Goal: Book appointment/travel/reservation

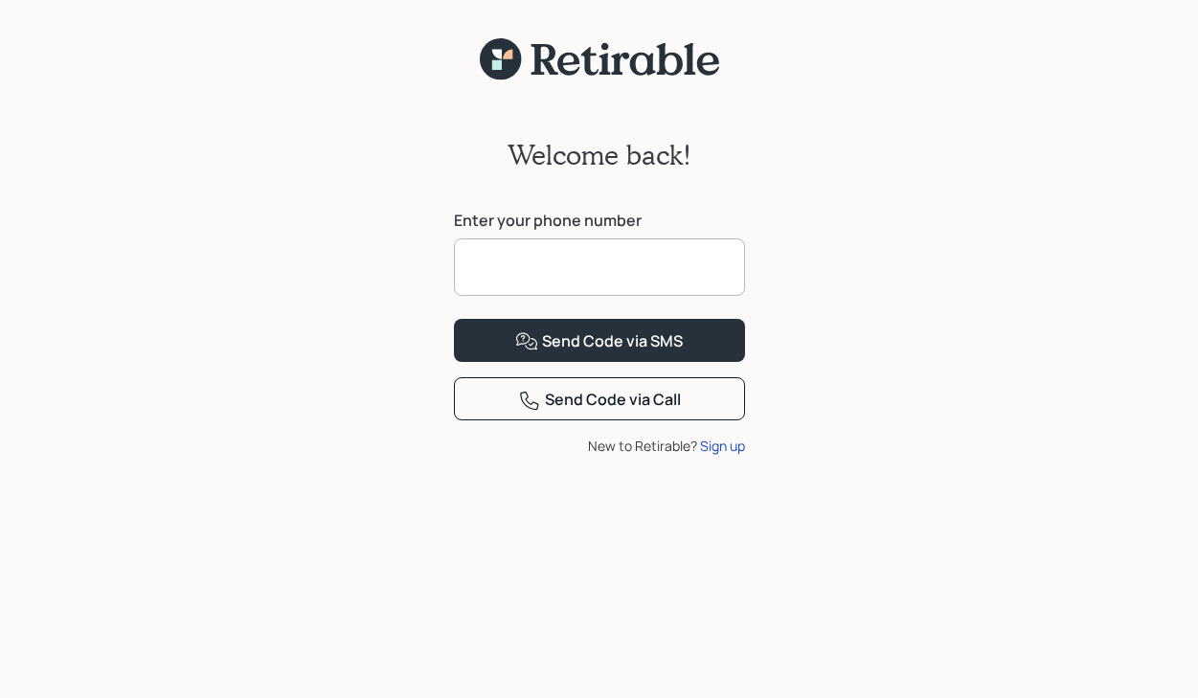
click at [493, 268] on input at bounding box center [599, 266] width 291 height 57
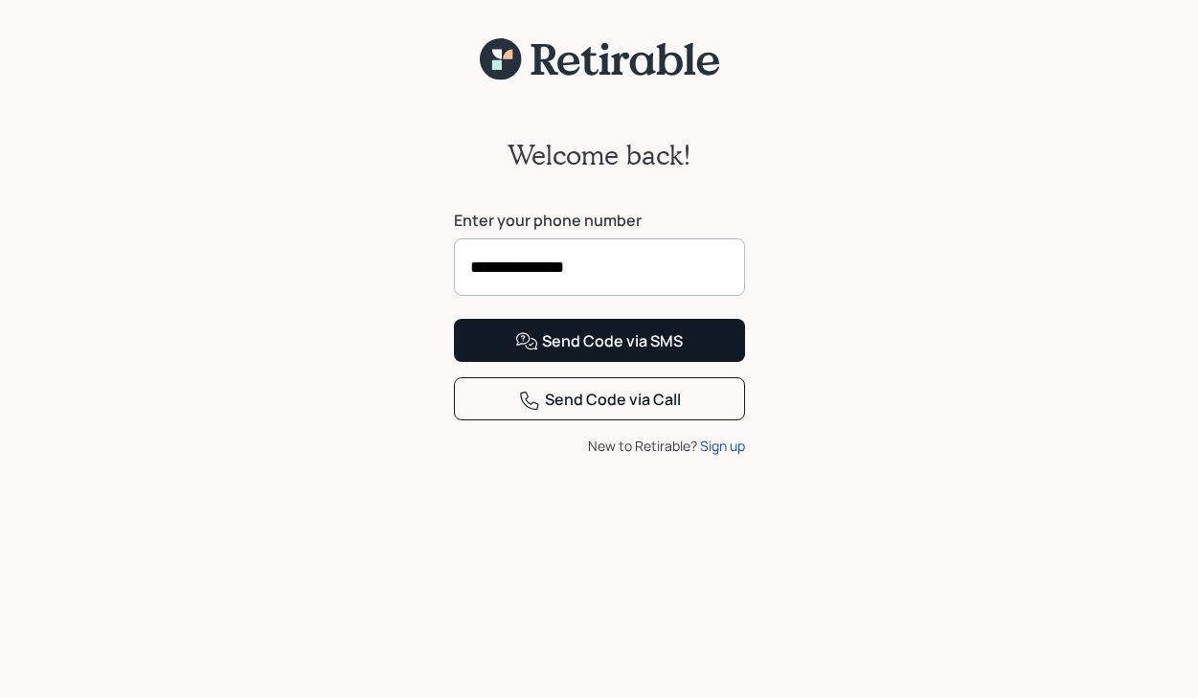
type input "**********"
click at [591, 353] on div "Send Code via SMS" at bounding box center [599, 341] width 168 height 23
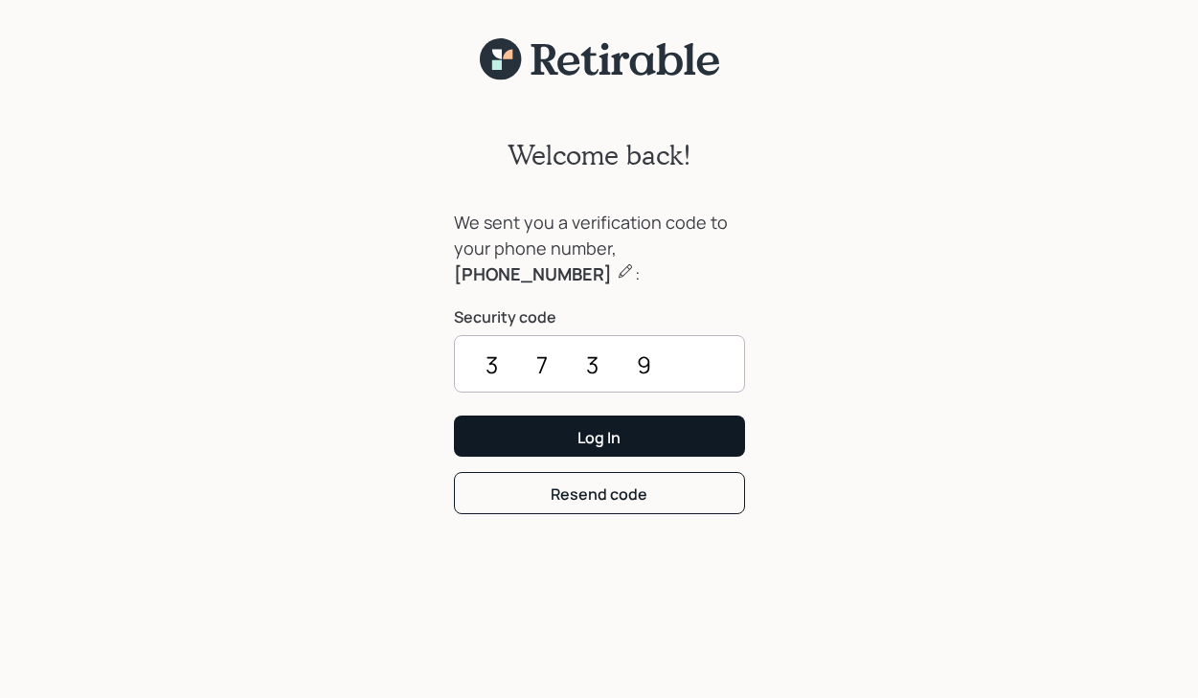
type input "3739"
click at [611, 428] on div "Log In" at bounding box center [598, 437] width 43 height 21
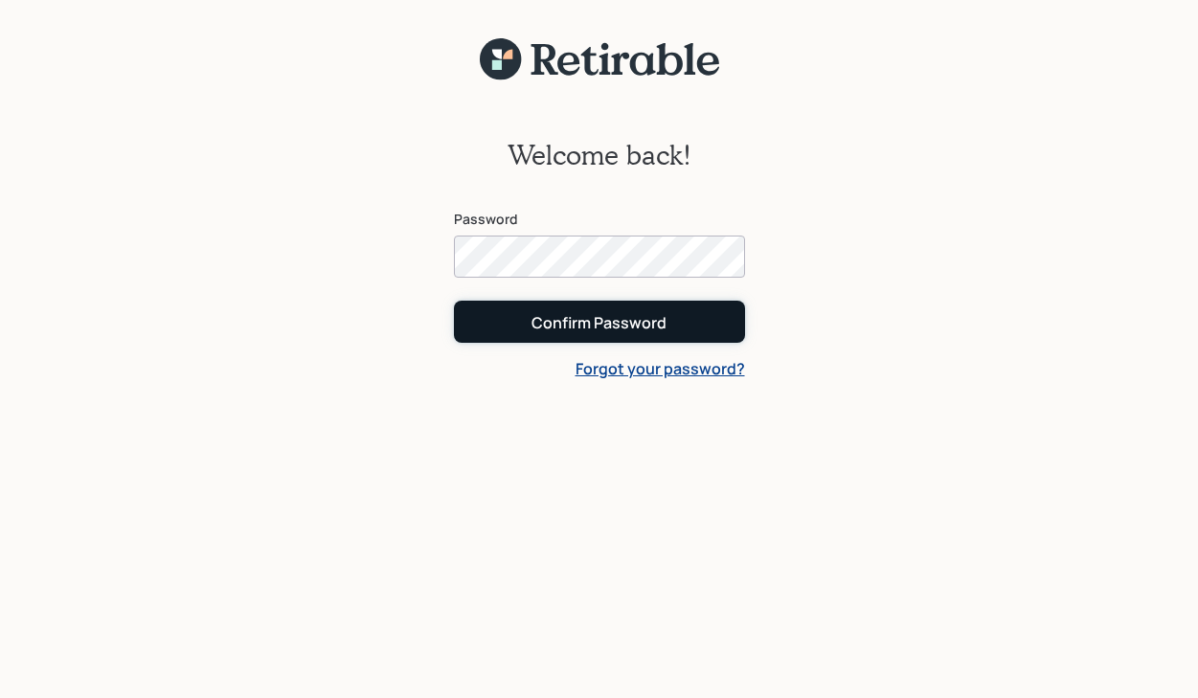
click at [597, 327] on div "Confirm Password" at bounding box center [598, 322] width 135 height 21
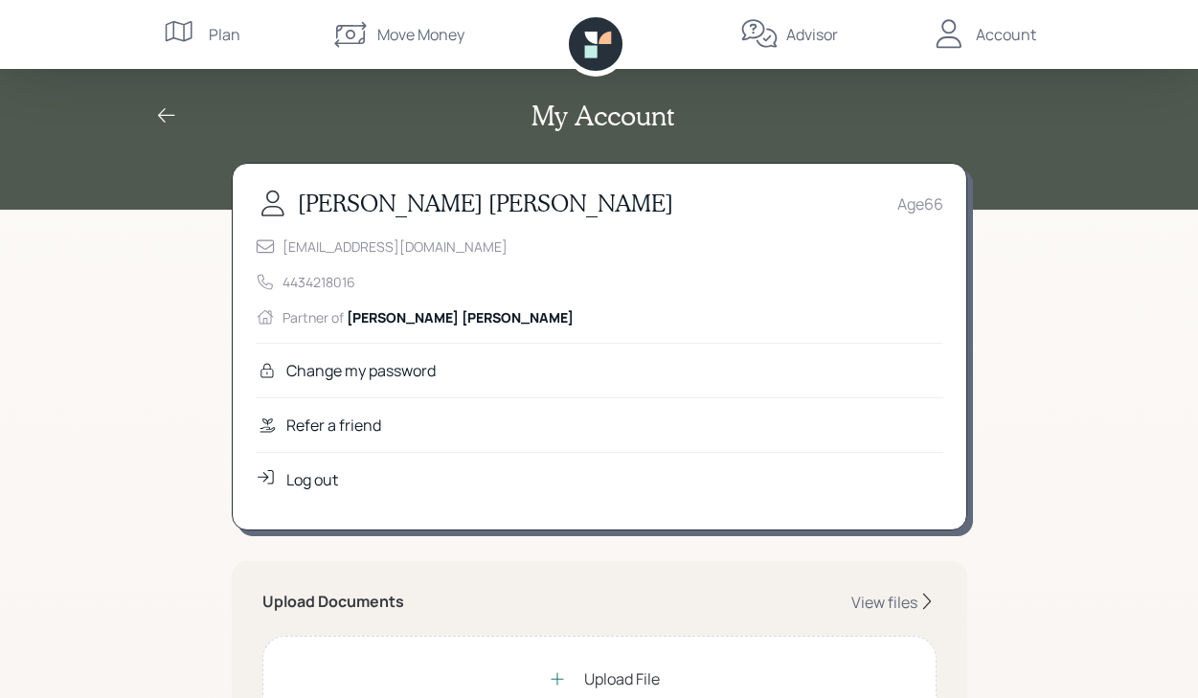
click at [164, 114] on icon at bounding box center [166, 115] width 23 height 23
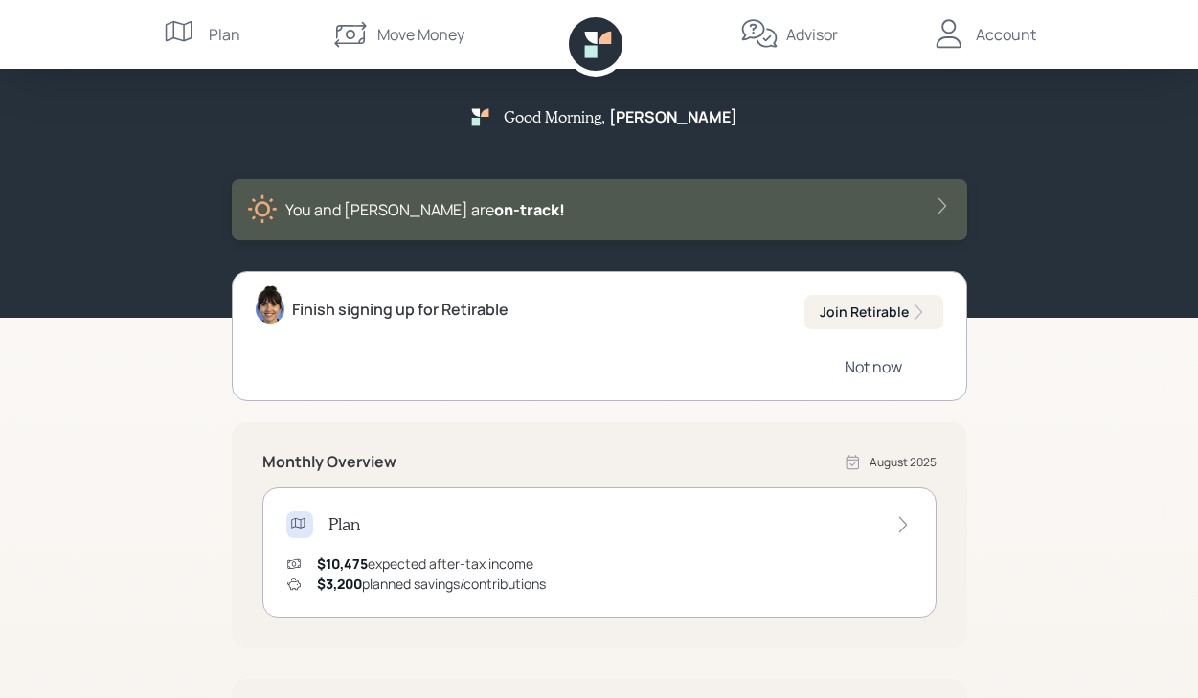
click at [889, 366] on div "Not now" at bounding box center [873, 366] width 57 height 21
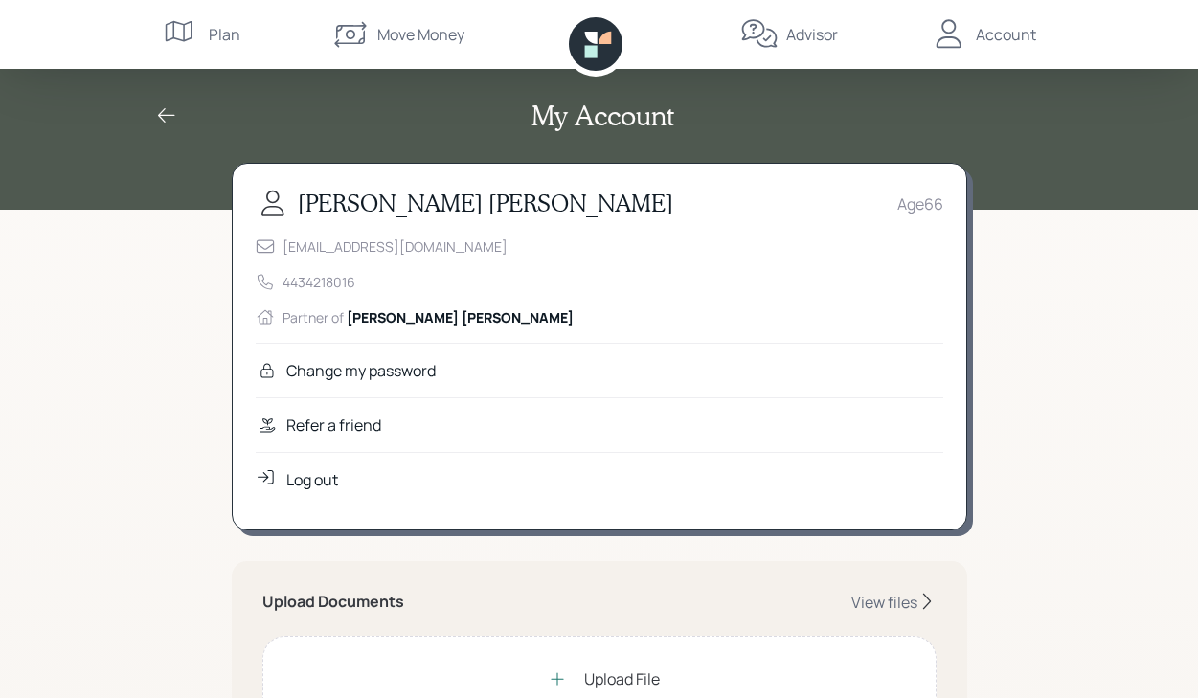
click at [316, 481] on div "Log out" at bounding box center [312, 479] width 52 height 23
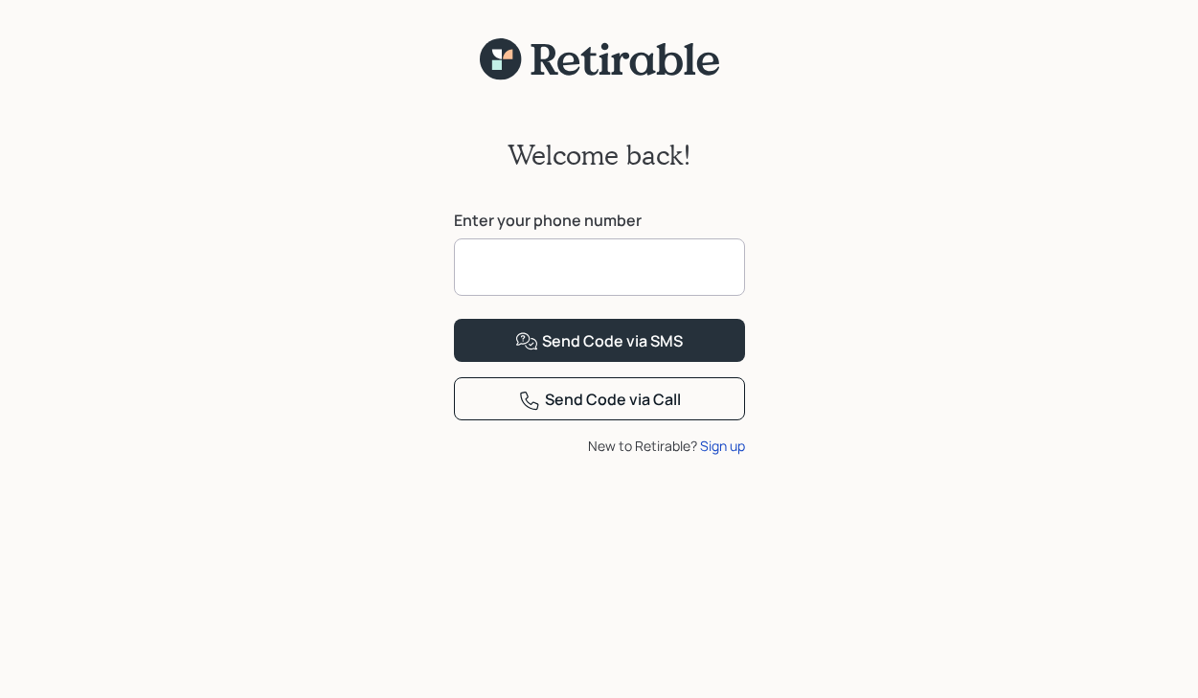
click at [482, 262] on input at bounding box center [599, 266] width 291 height 57
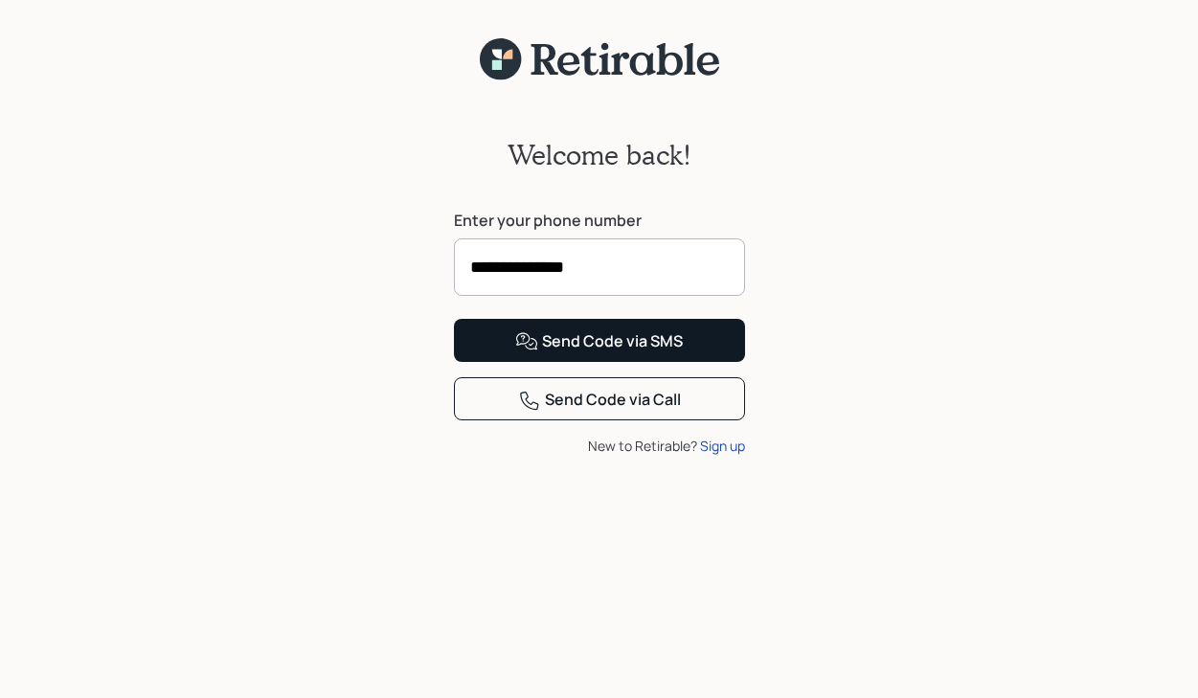
type input "**********"
click at [581, 353] on div "Send Code via SMS" at bounding box center [599, 341] width 168 height 23
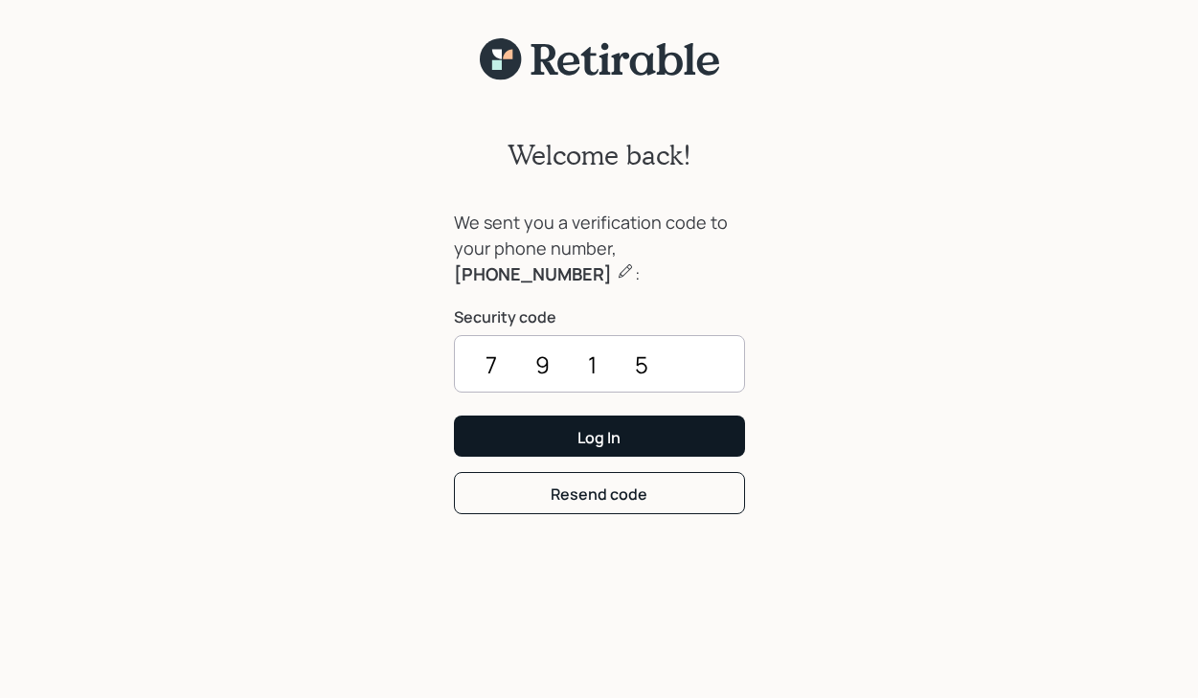
type input "7915"
click at [597, 440] on div "Log In" at bounding box center [598, 437] width 43 height 21
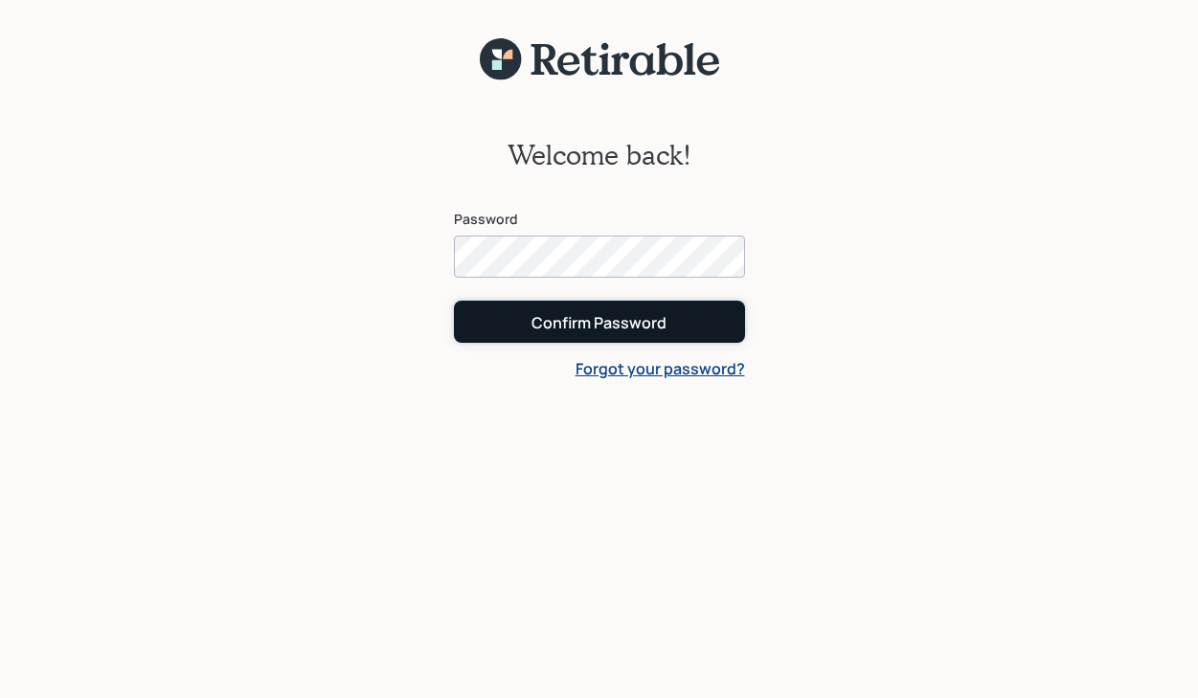
click at [612, 324] on div "Confirm Password" at bounding box center [598, 322] width 135 height 21
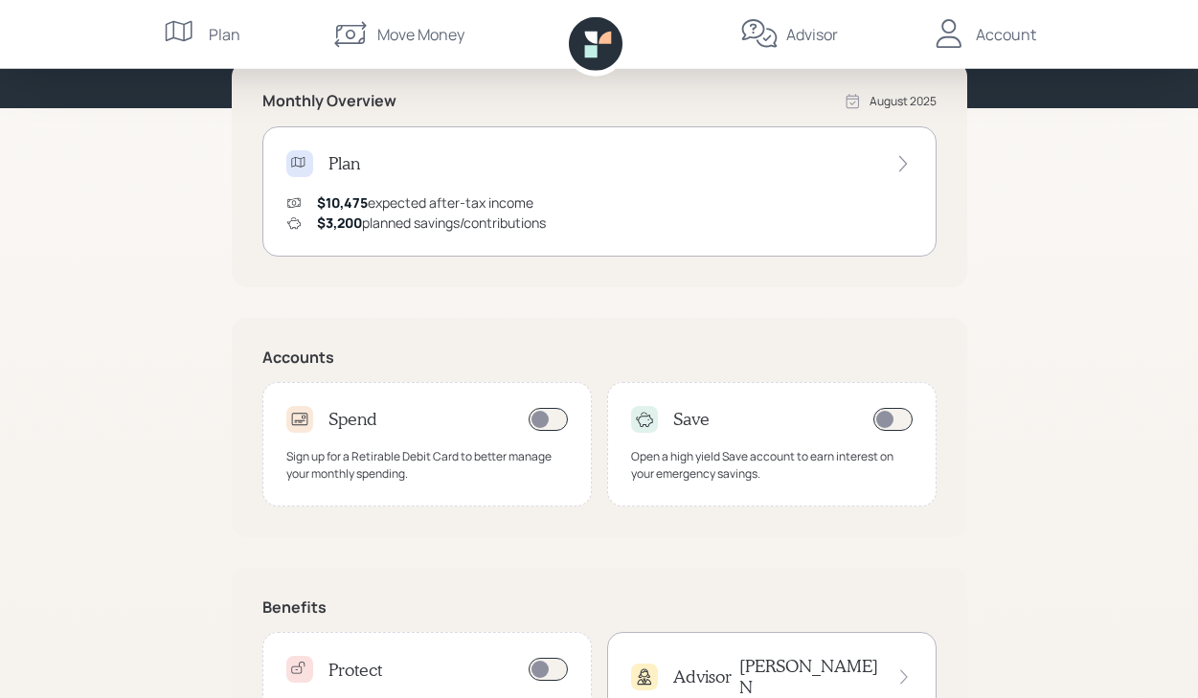
scroll to position [316, 0]
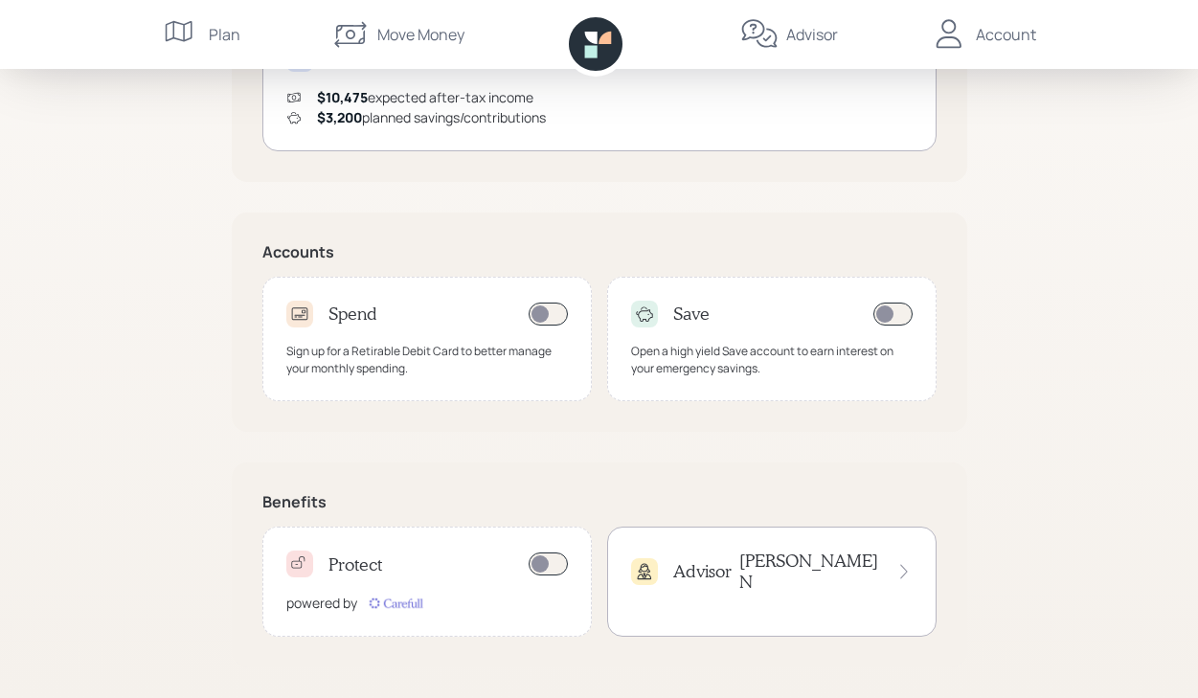
click at [899, 564] on icon at bounding box center [903, 571] width 17 height 19
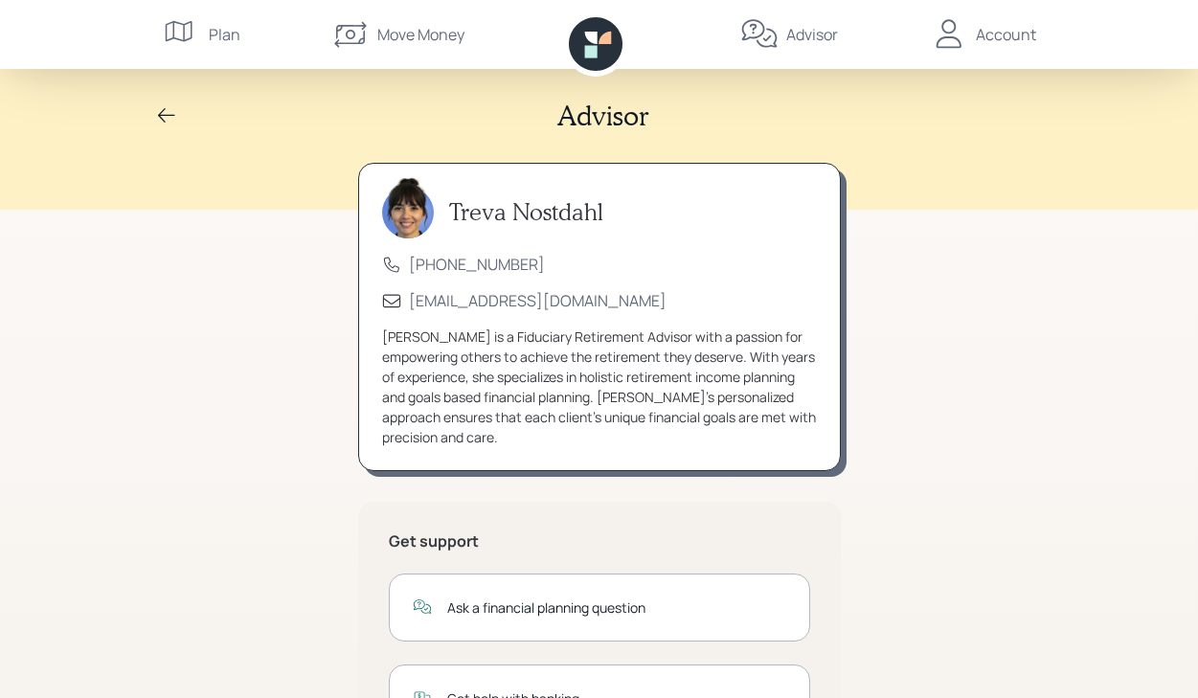
click at [163, 113] on icon at bounding box center [166, 115] width 23 height 23
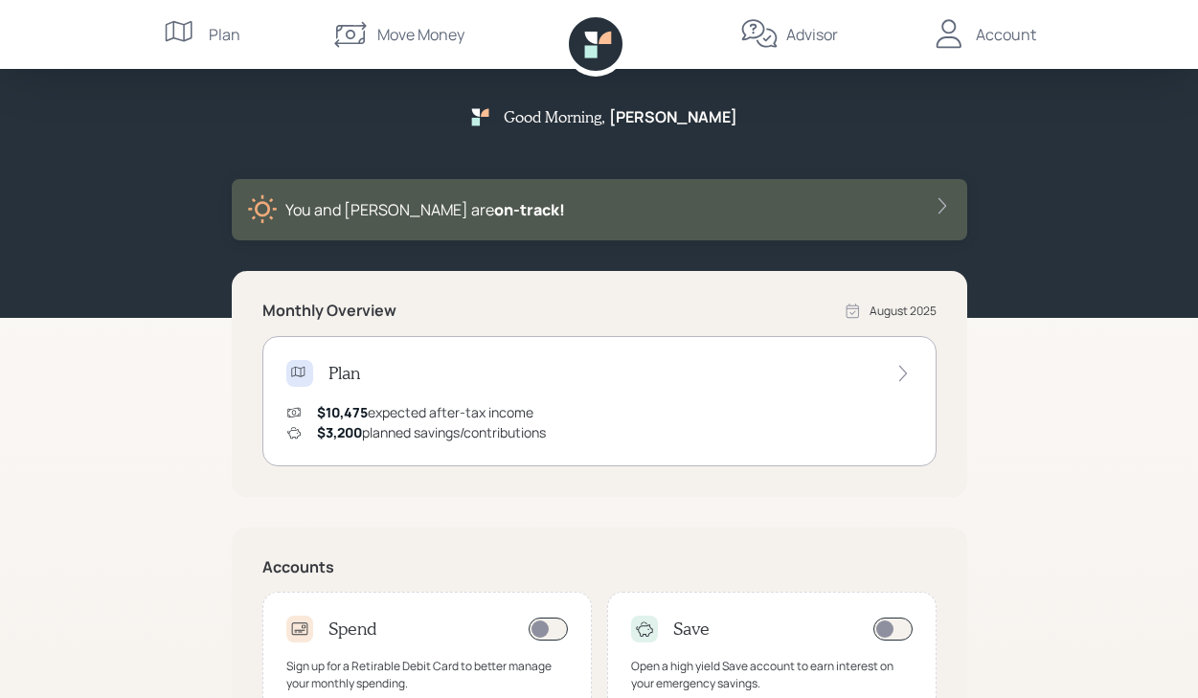
click at [223, 33] on div "Plan" at bounding box center [225, 34] width 32 height 23
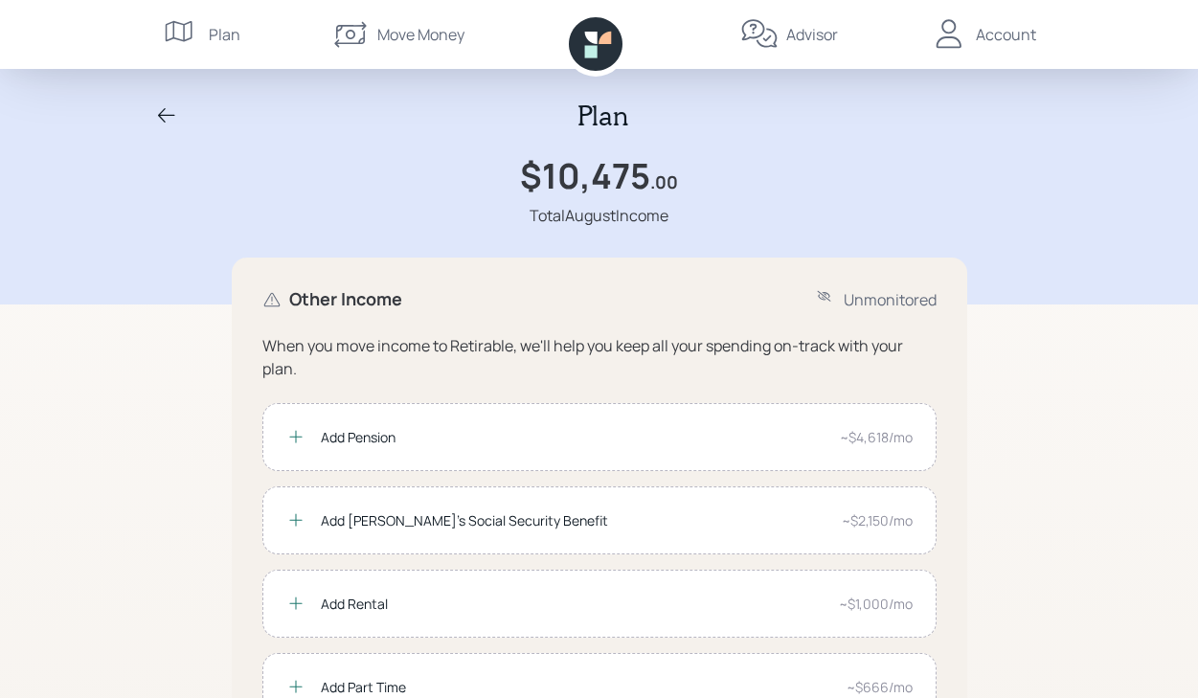
click at [163, 114] on icon at bounding box center [166, 115] width 23 height 23
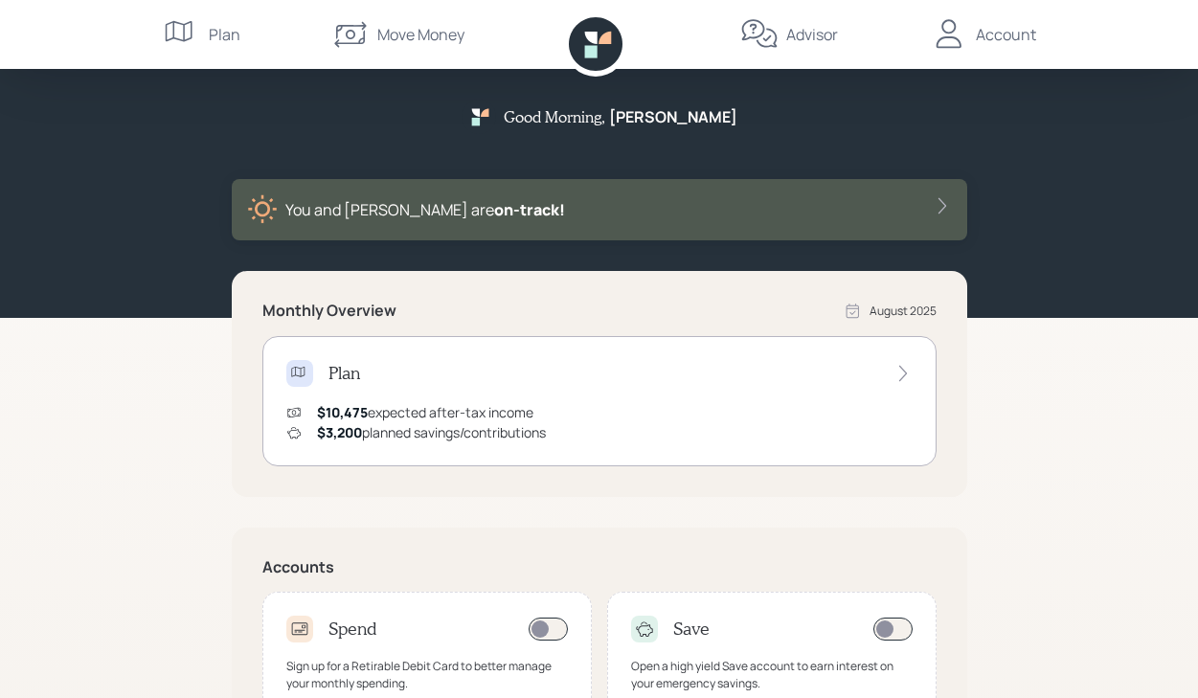
click at [1011, 34] on div "Account" at bounding box center [1006, 34] width 60 height 23
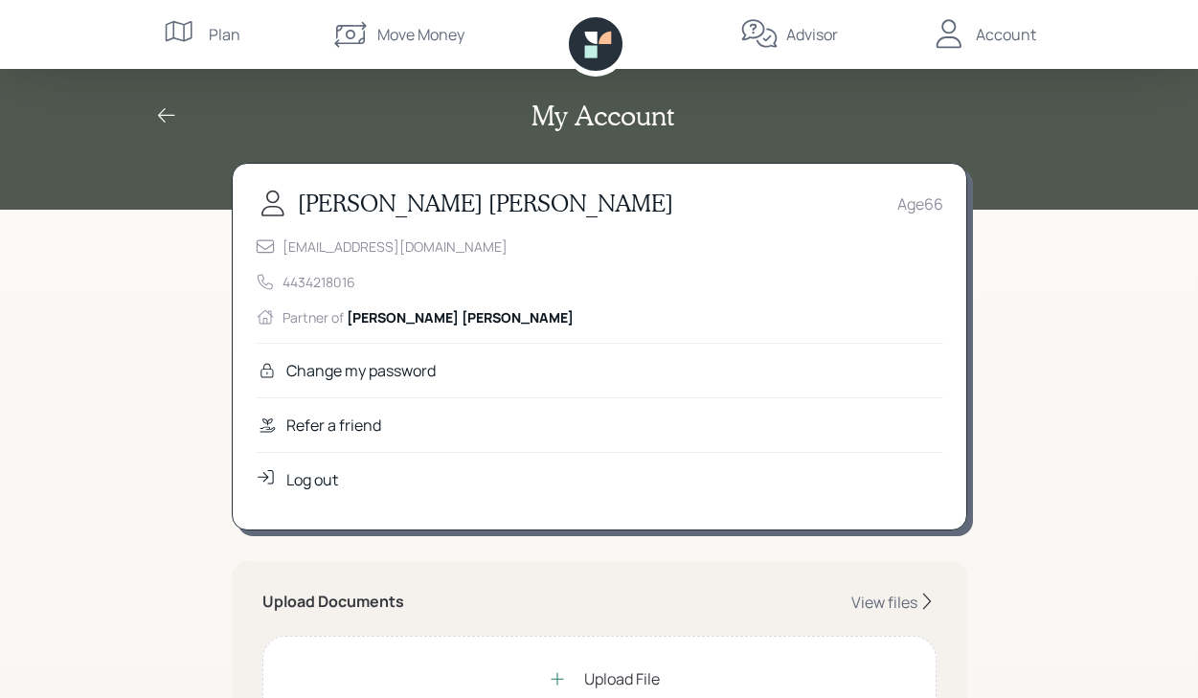
click at [158, 111] on icon at bounding box center [166, 115] width 23 height 23
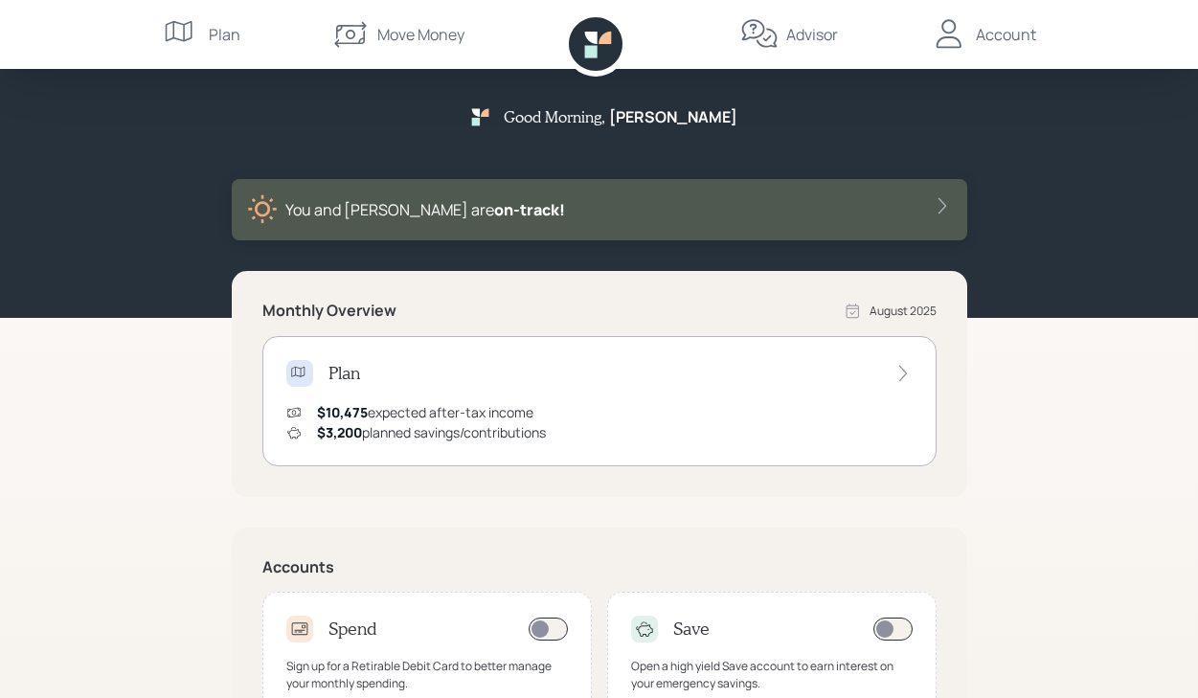
click at [903, 369] on icon at bounding box center [902, 373] width 19 height 19
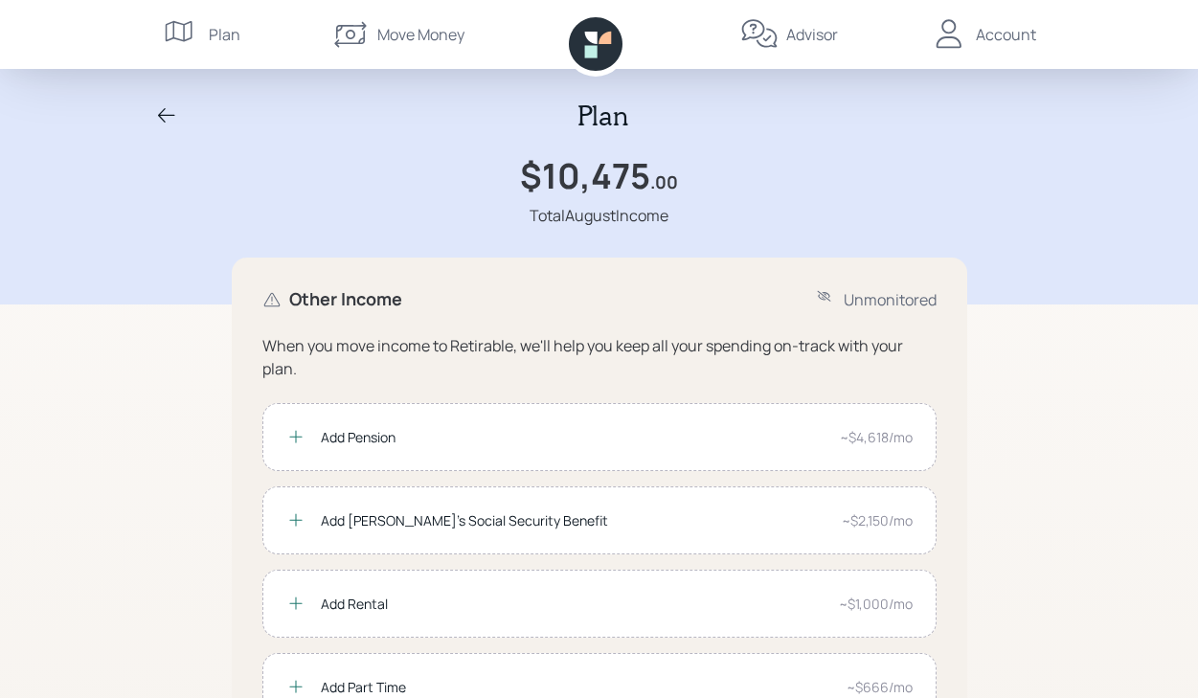
click at [164, 110] on icon at bounding box center [166, 115] width 17 height 14
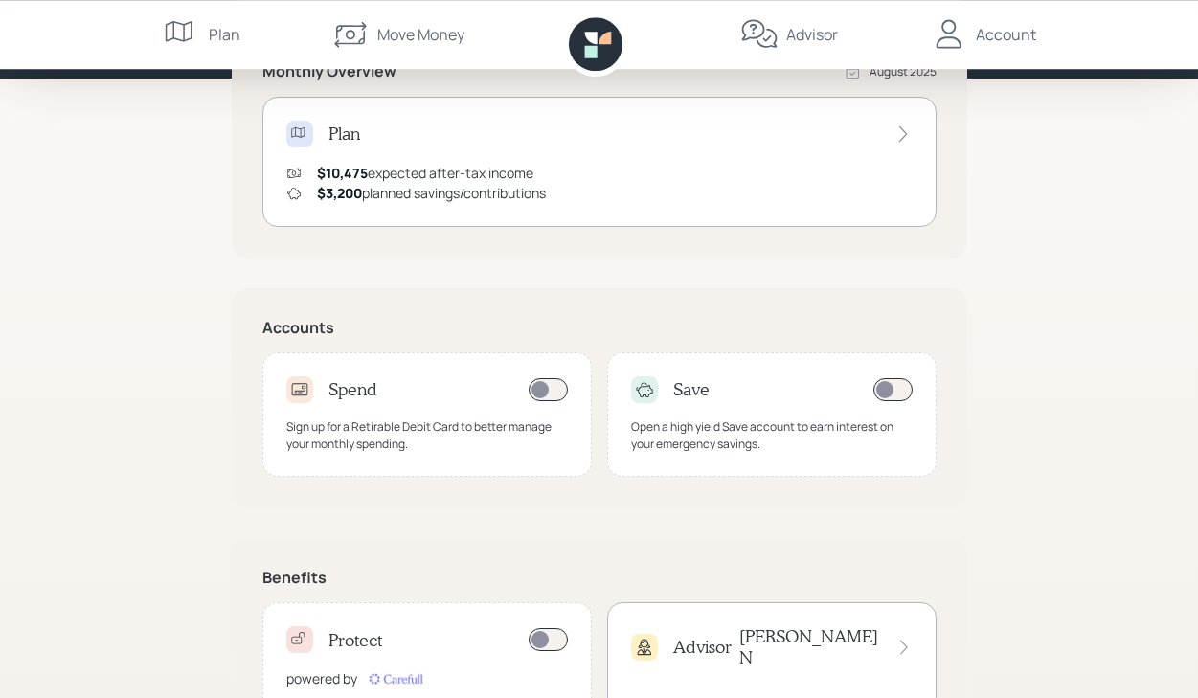
scroll to position [316, 0]
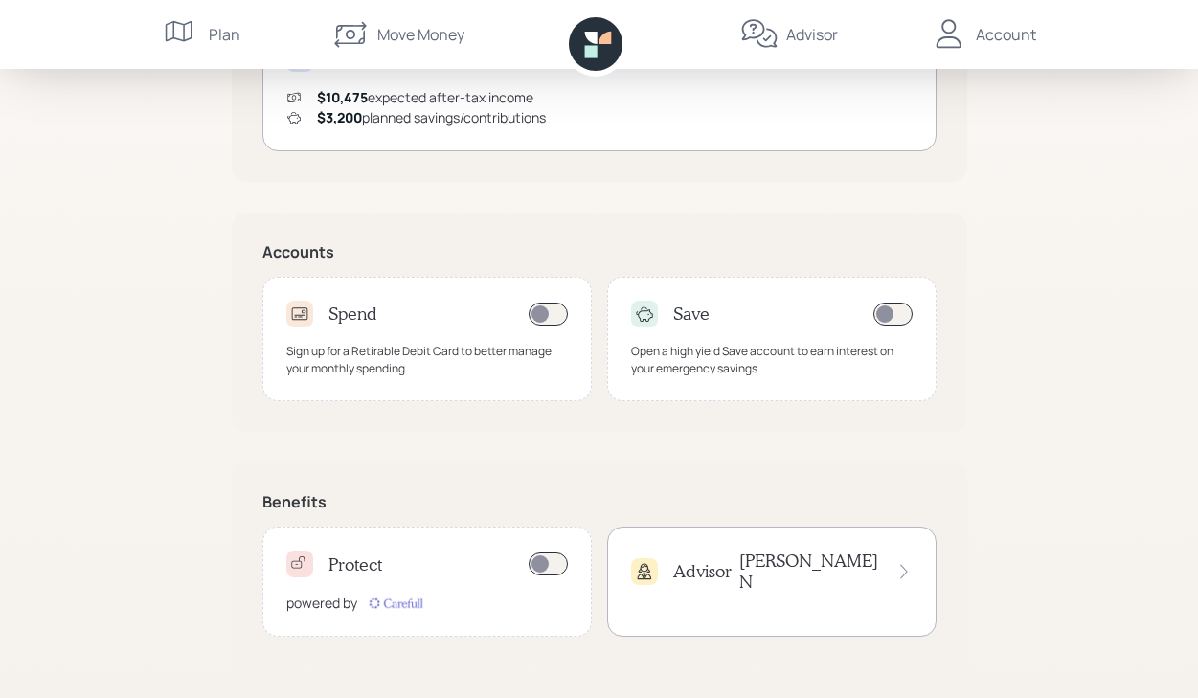
click at [363, 565] on h4 "Protect" at bounding box center [355, 564] width 54 height 21
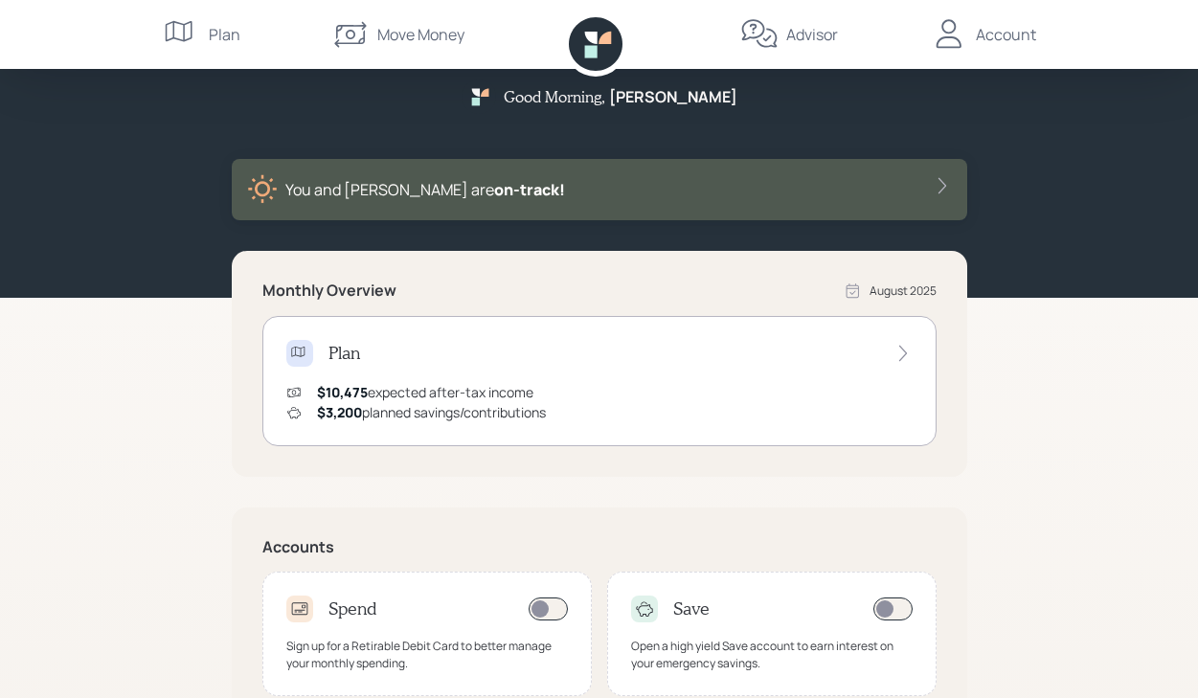
scroll to position [0, 0]
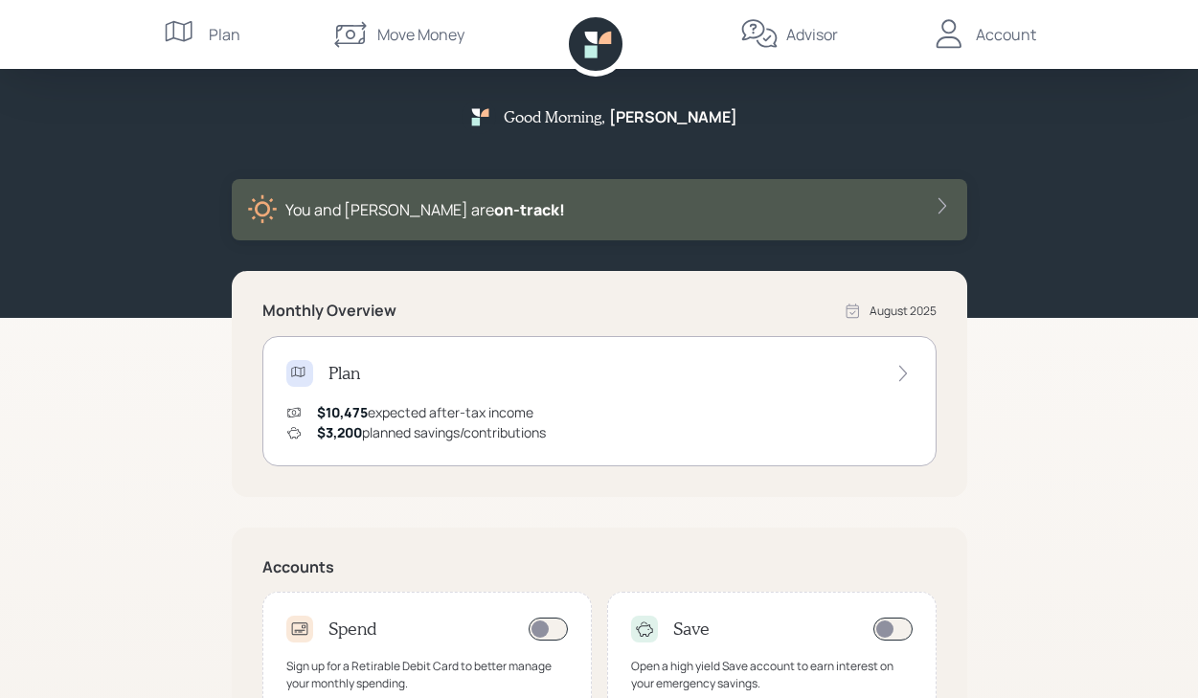
click at [1002, 30] on div "Account" at bounding box center [1006, 34] width 60 height 23
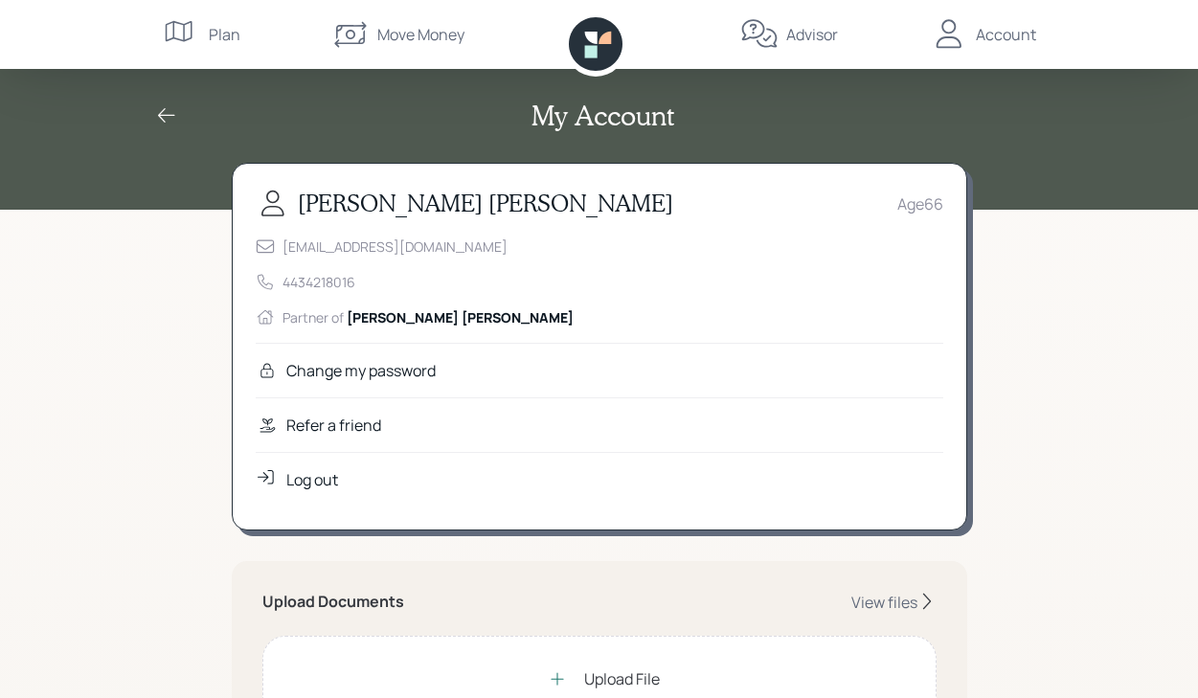
click at [163, 114] on icon at bounding box center [166, 115] width 23 height 23
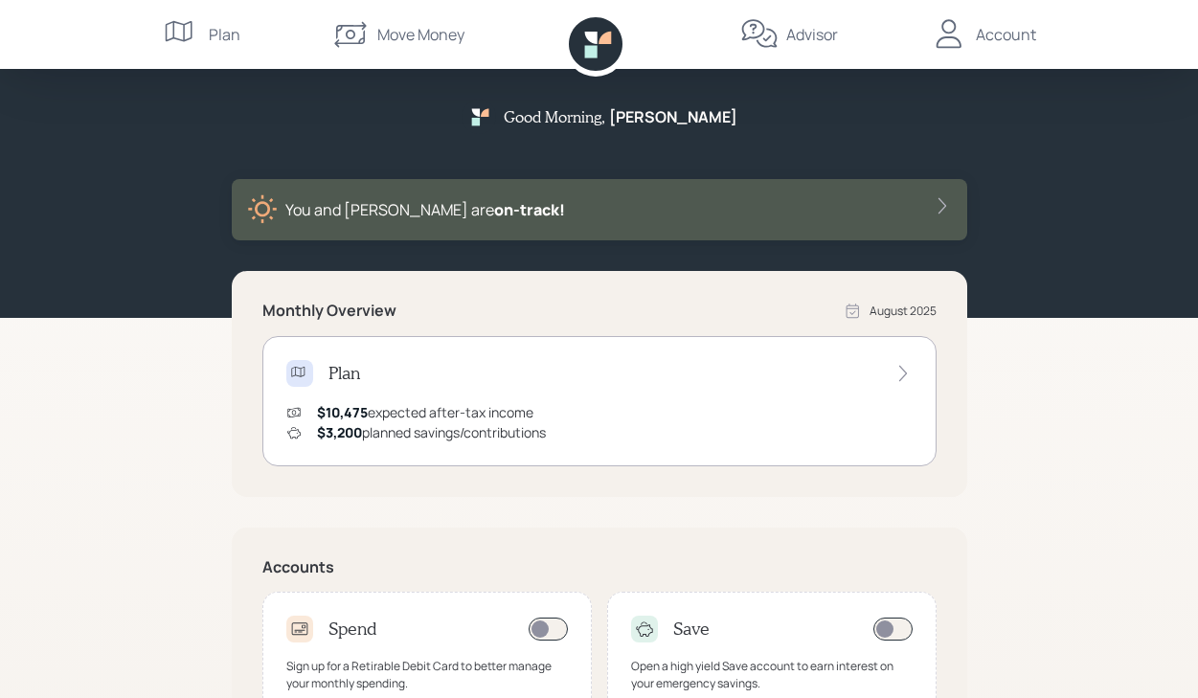
click at [816, 38] on div "Advisor" at bounding box center [812, 34] width 52 height 23
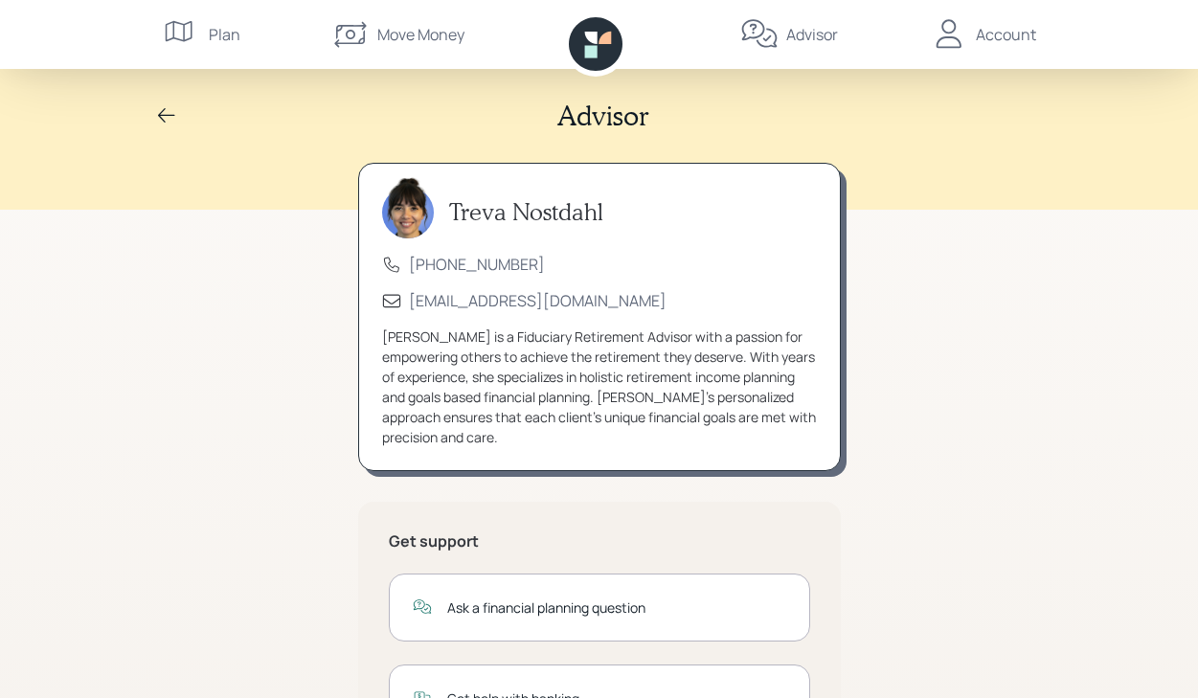
click at [160, 112] on icon at bounding box center [166, 115] width 23 height 23
click at [158, 120] on icon at bounding box center [166, 115] width 23 height 23
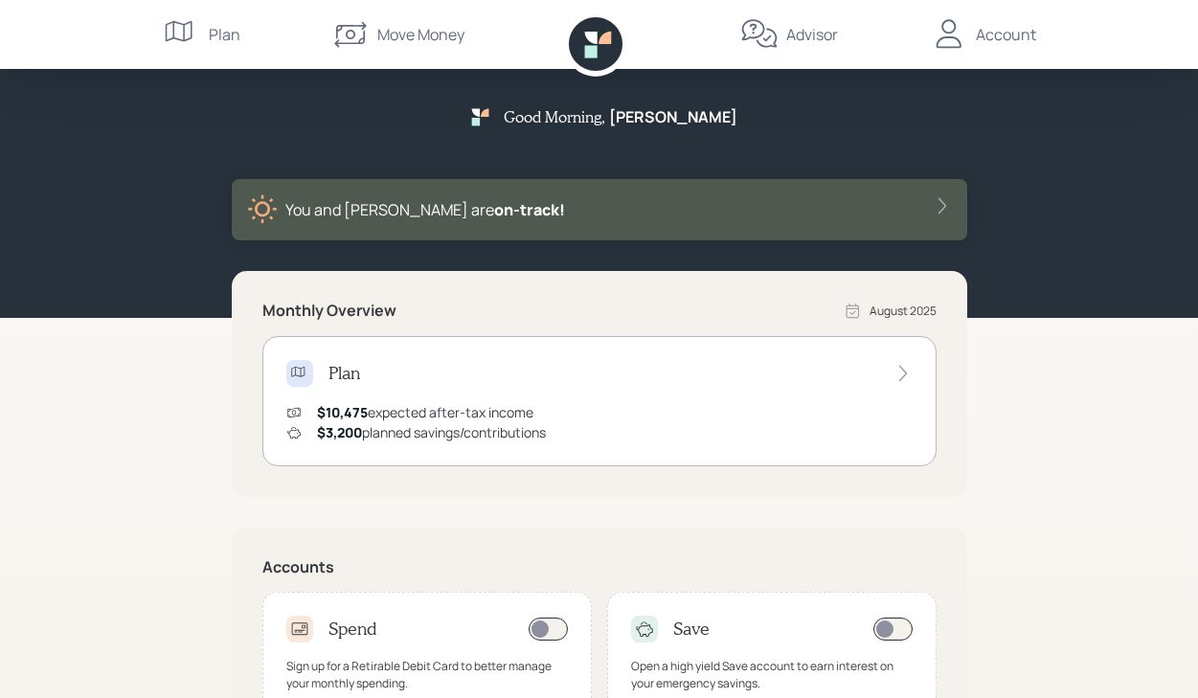
click at [179, 31] on icon at bounding box center [182, 34] width 38 height 38
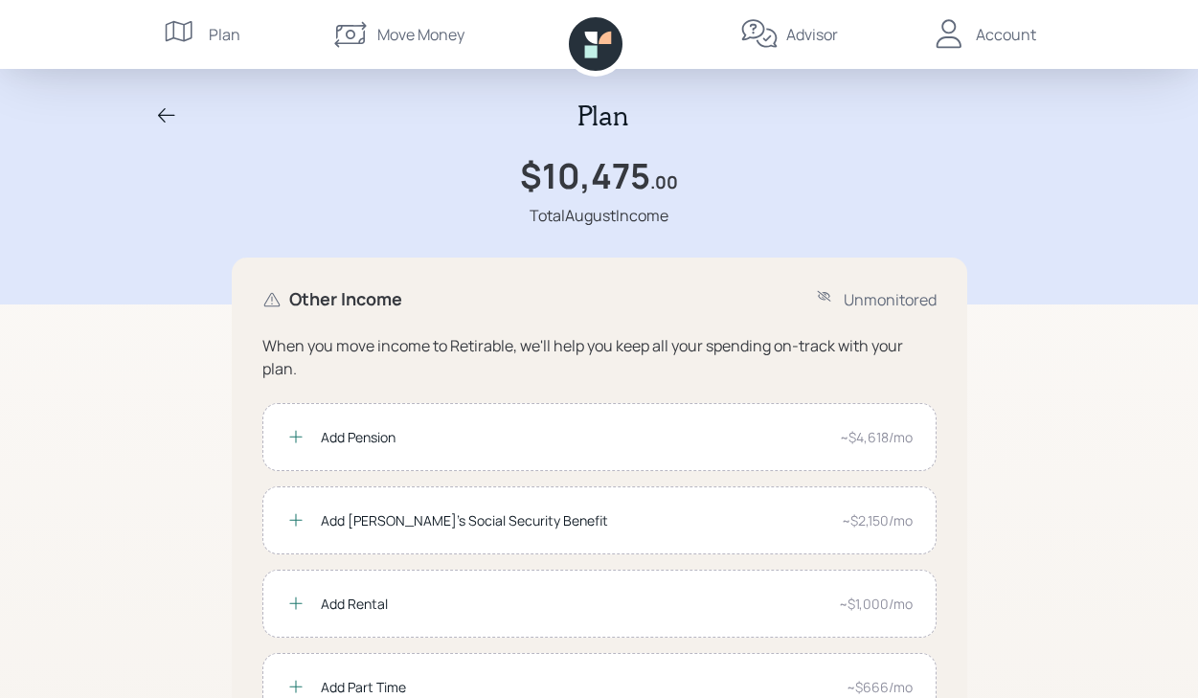
click at [164, 117] on icon at bounding box center [166, 115] width 23 height 23
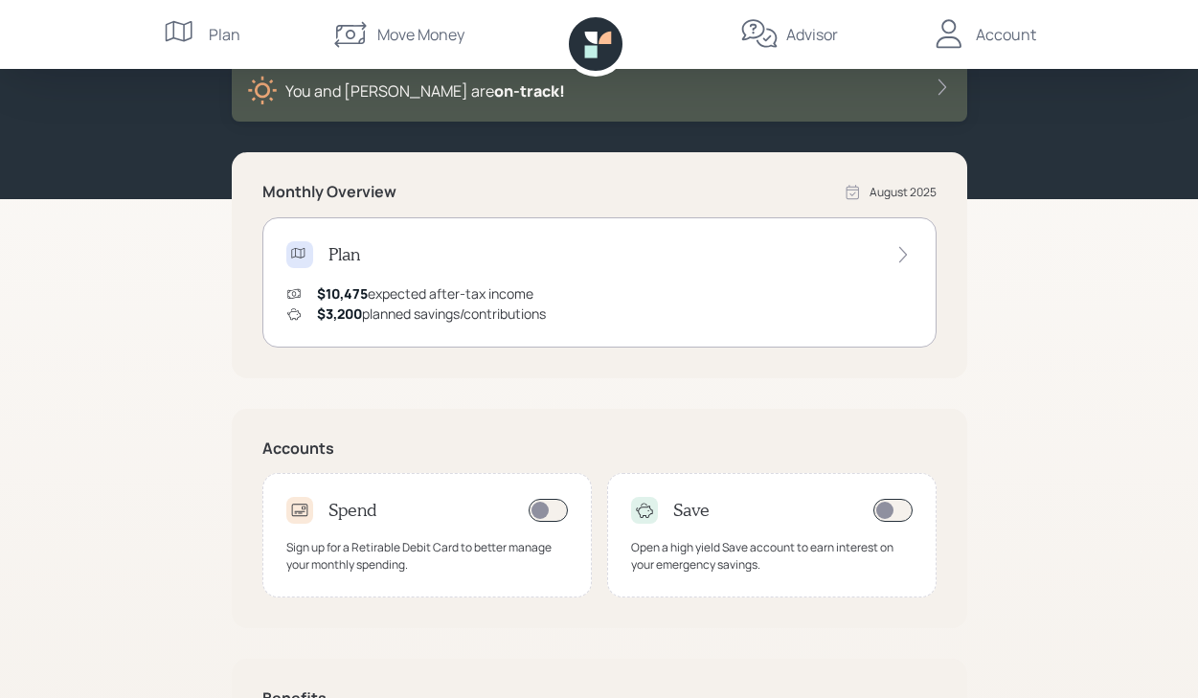
scroll to position [316, 0]
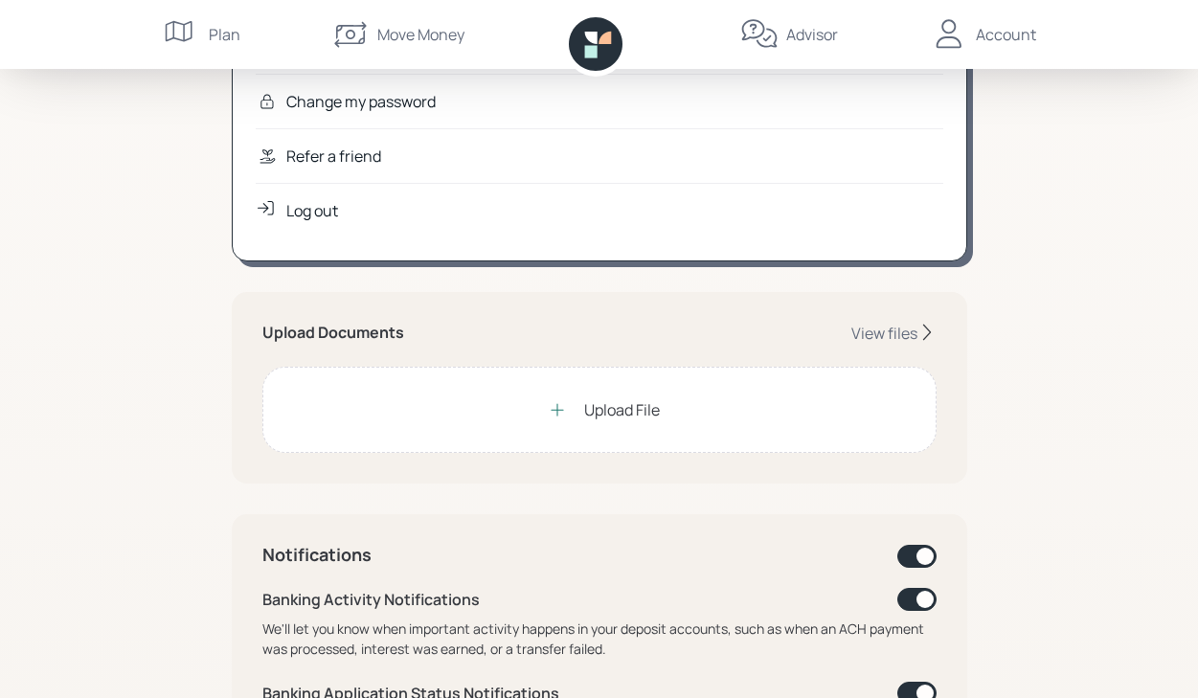
scroll to position [292, 0]
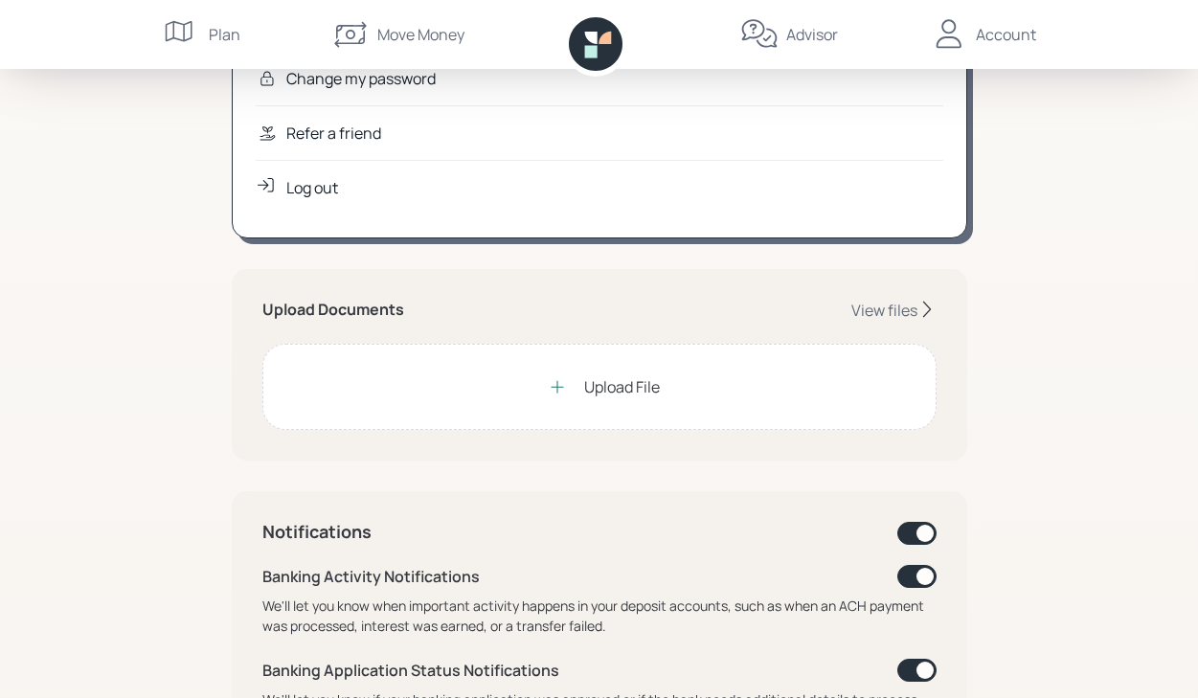
click at [612, 384] on div "Upload File" at bounding box center [622, 386] width 76 height 23
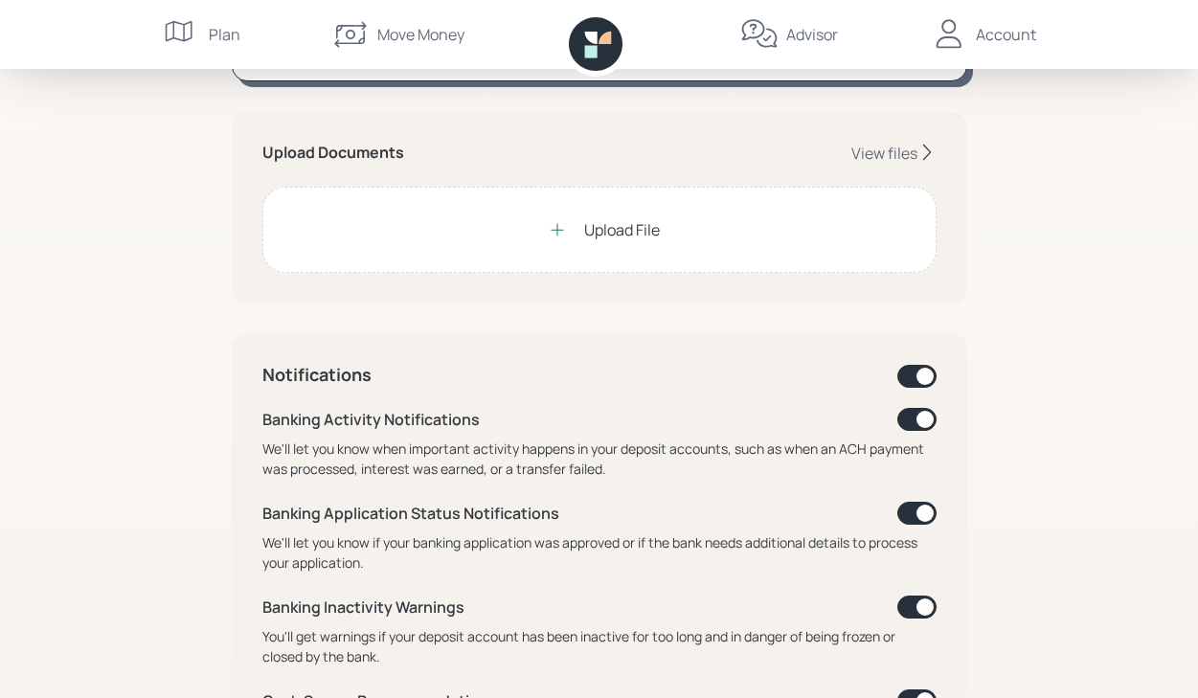
scroll to position [444, 0]
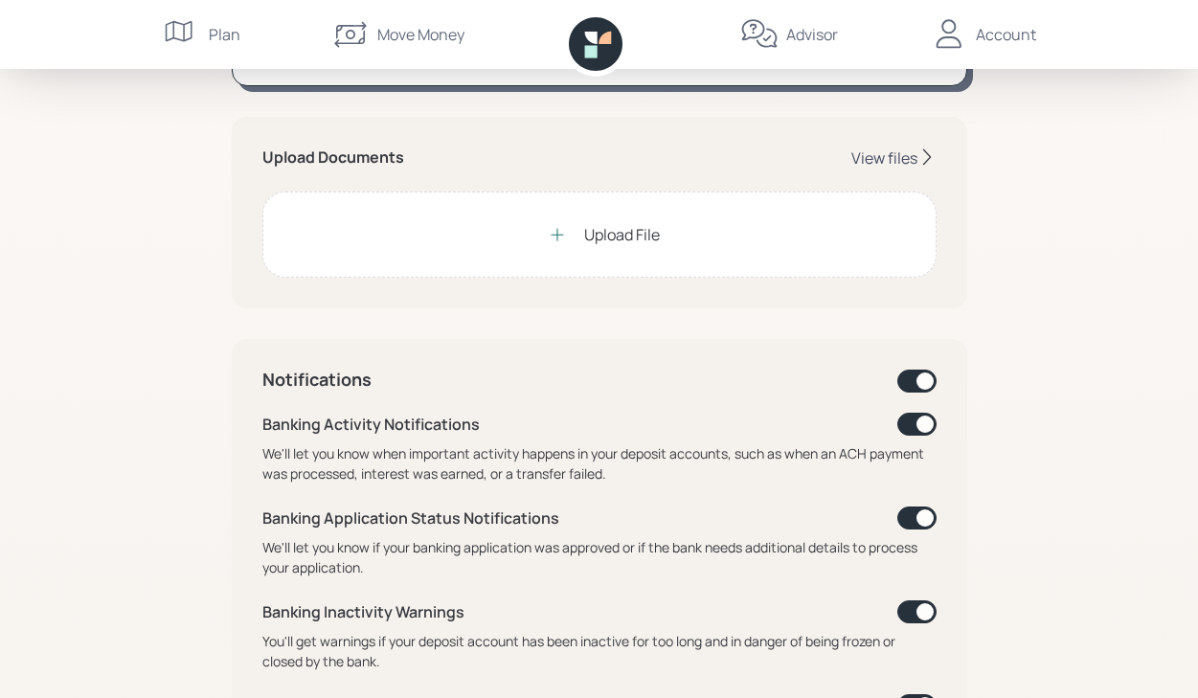
click at [880, 154] on div "View files" at bounding box center [884, 157] width 66 height 21
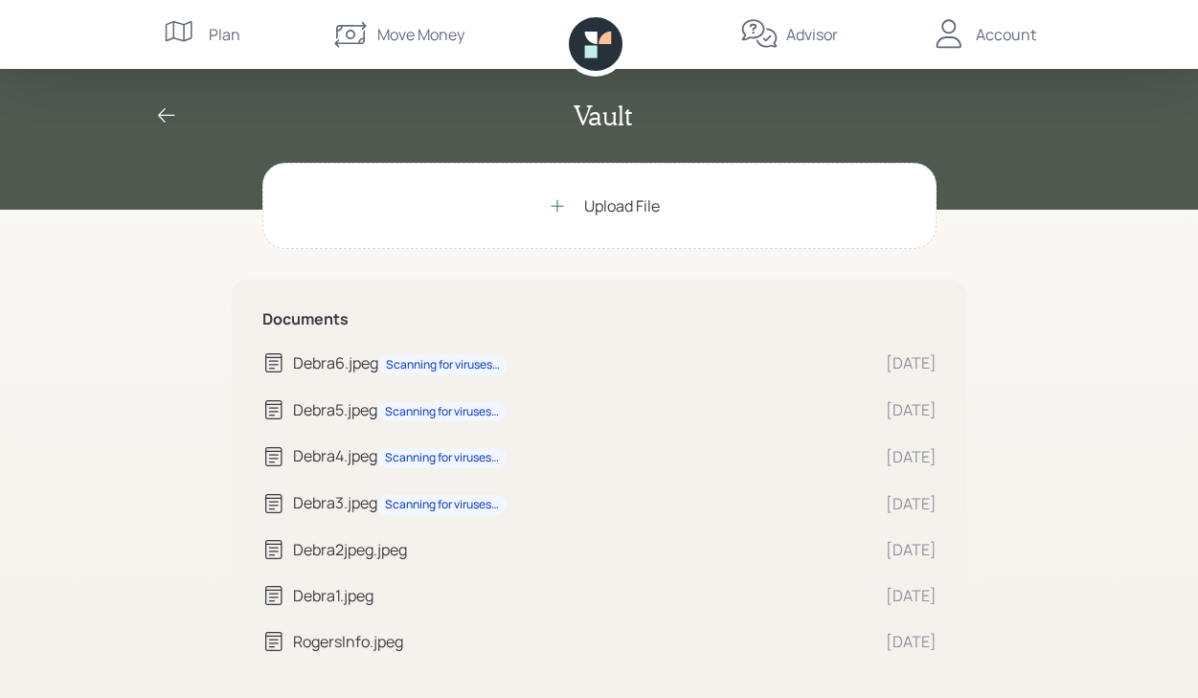
click at [164, 116] on icon at bounding box center [166, 115] width 17 height 14
click at [560, 200] on icon at bounding box center [557, 205] width 19 height 19
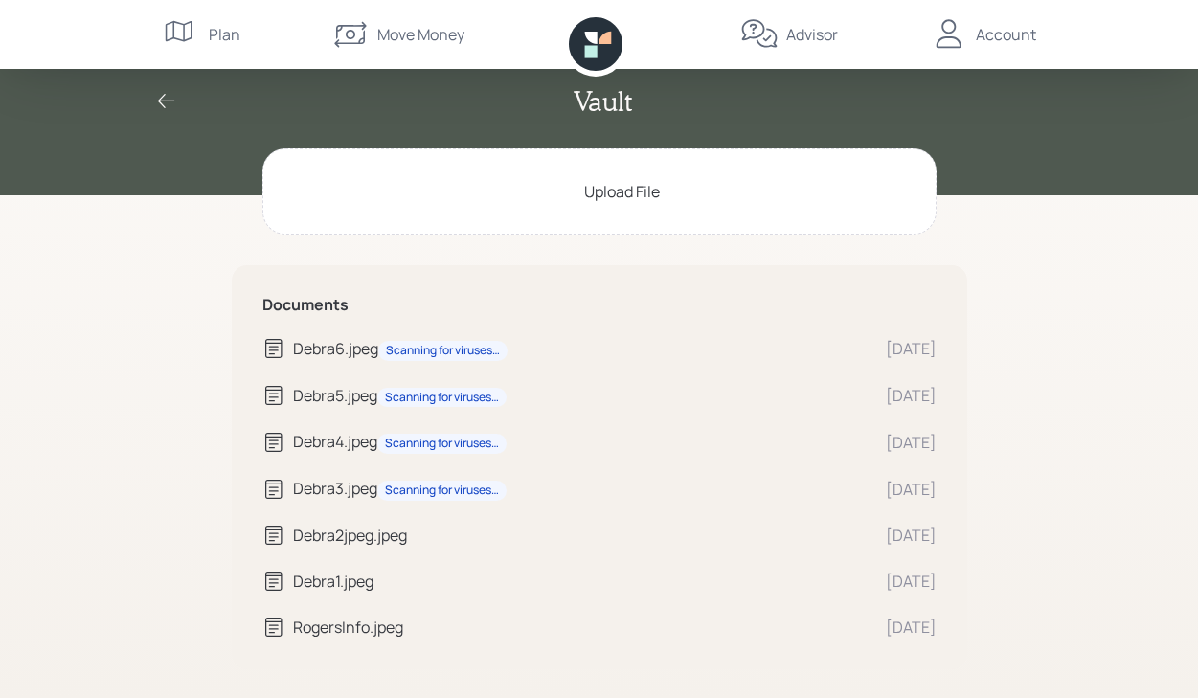
scroll to position [14, 0]
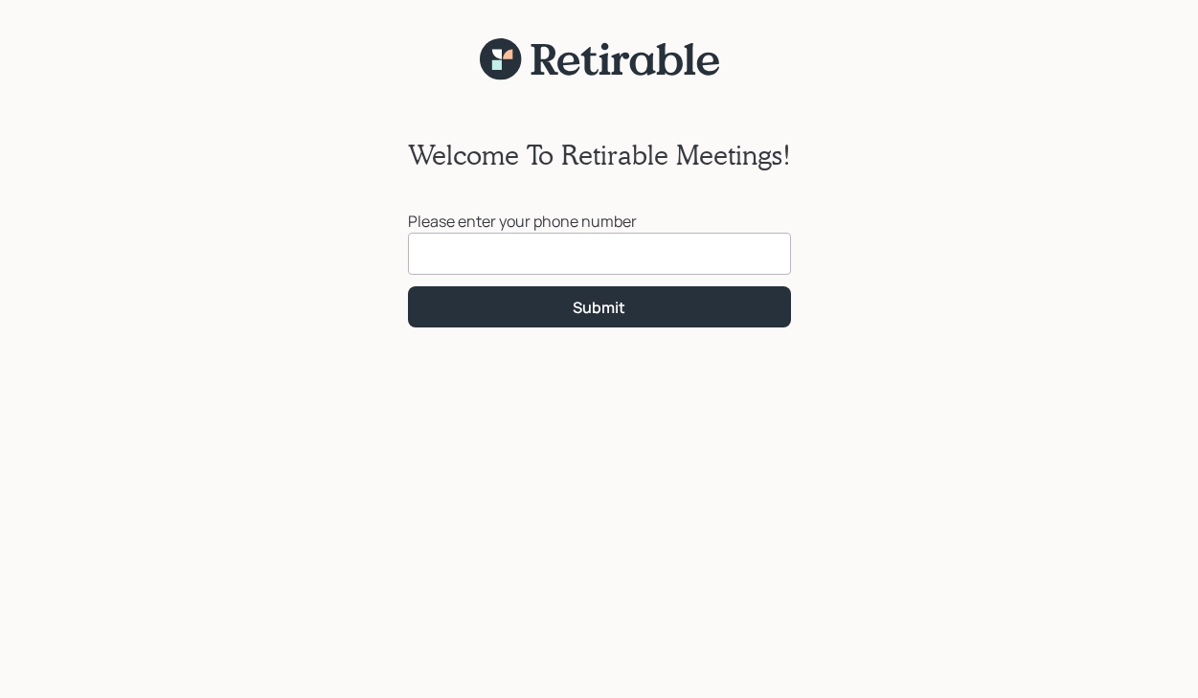
click at [431, 262] on input at bounding box center [599, 254] width 383 height 42
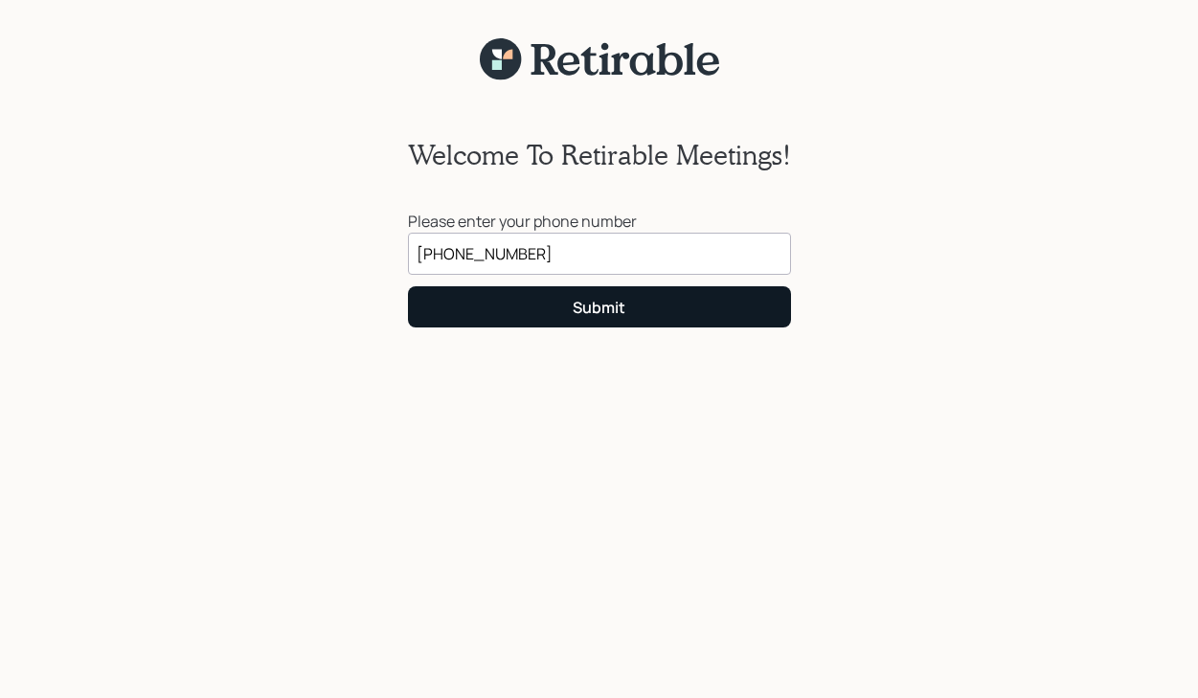
type input "[PHONE_NUMBER]"
click at [578, 305] on div "Submit" at bounding box center [599, 307] width 53 height 21
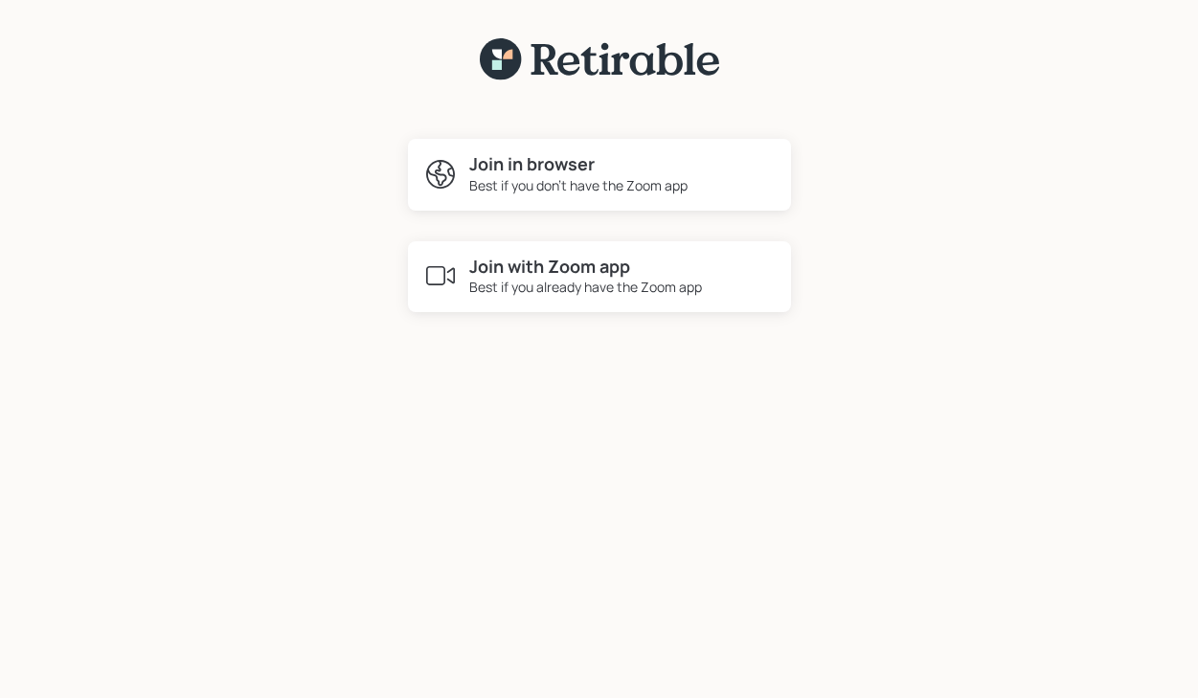
click at [550, 272] on h4 "Join with Zoom app" at bounding box center [585, 267] width 233 height 21
